Goal: Task Accomplishment & Management: Use online tool/utility

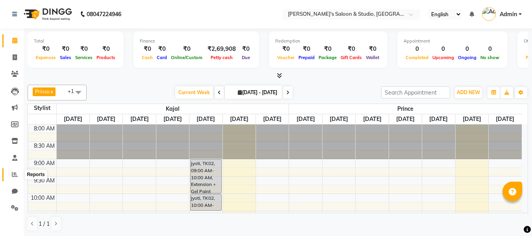
click at [13, 172] on icon at bounding box center [15, 174] width 6 height 6
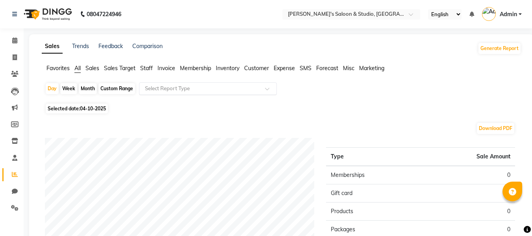
click at [202, 83] on div "Select Report Type" at bounding box center [208, 88] width 138 height 13
click at [80, 108] on span "Selected date: [DATE]" at bounding box center [77, 109] width 62 height 10
select select "10"
select select "2025"
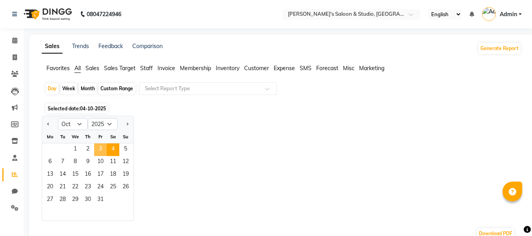
click at [105, 147] on span "3" at bounding box center [100, 149] width 13 height 13
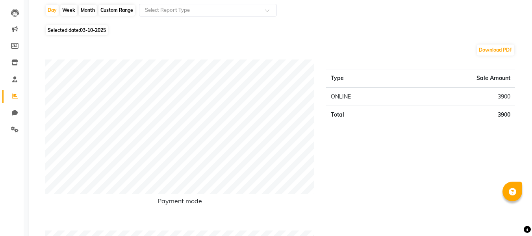
scroll to position [79, 0]
